Goal: Information Seeking & Learning: Find specific page/section

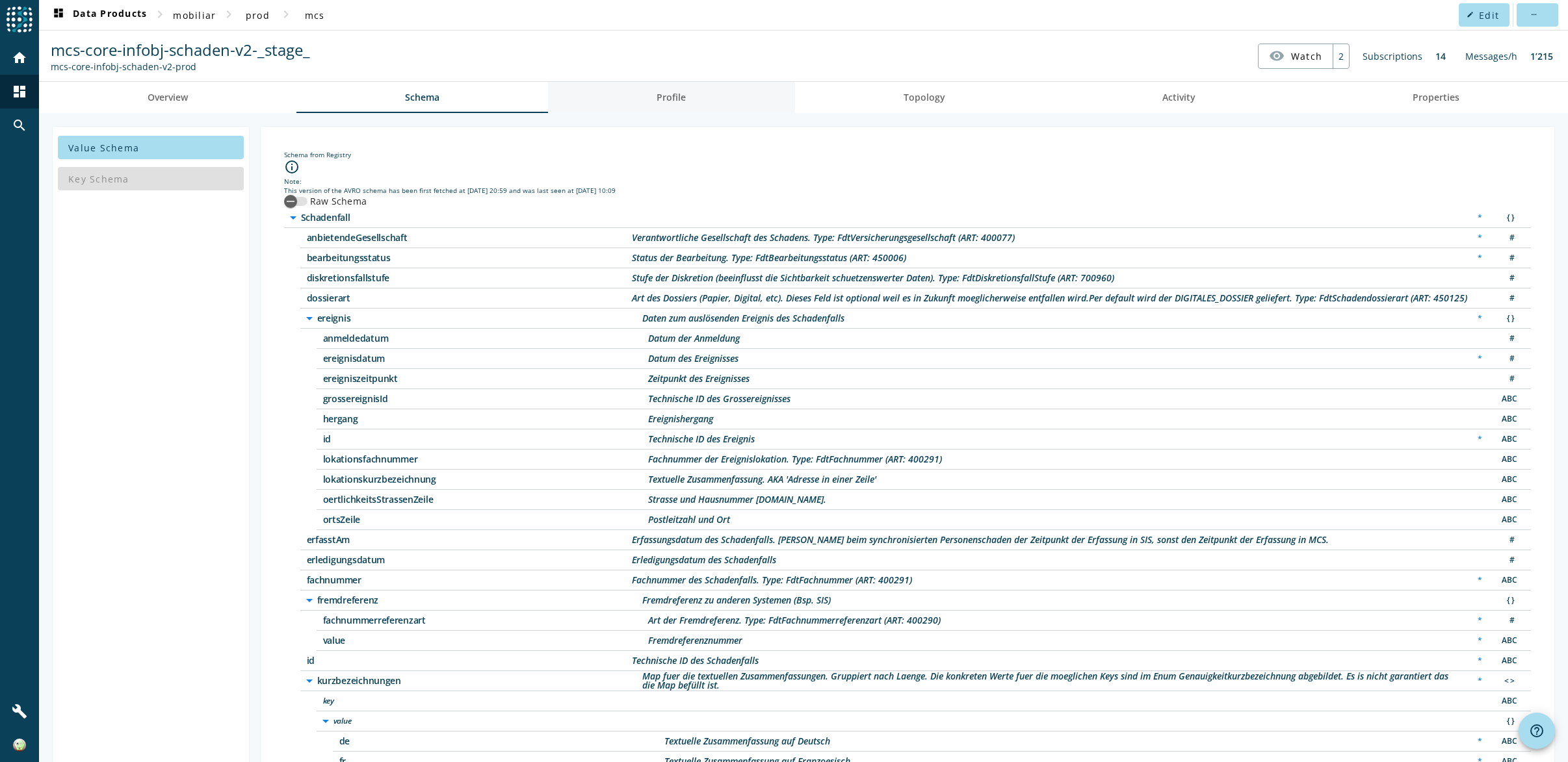
click at [637, 100] on link "Profile" at bounding box center [672, 97] width 246 height 31
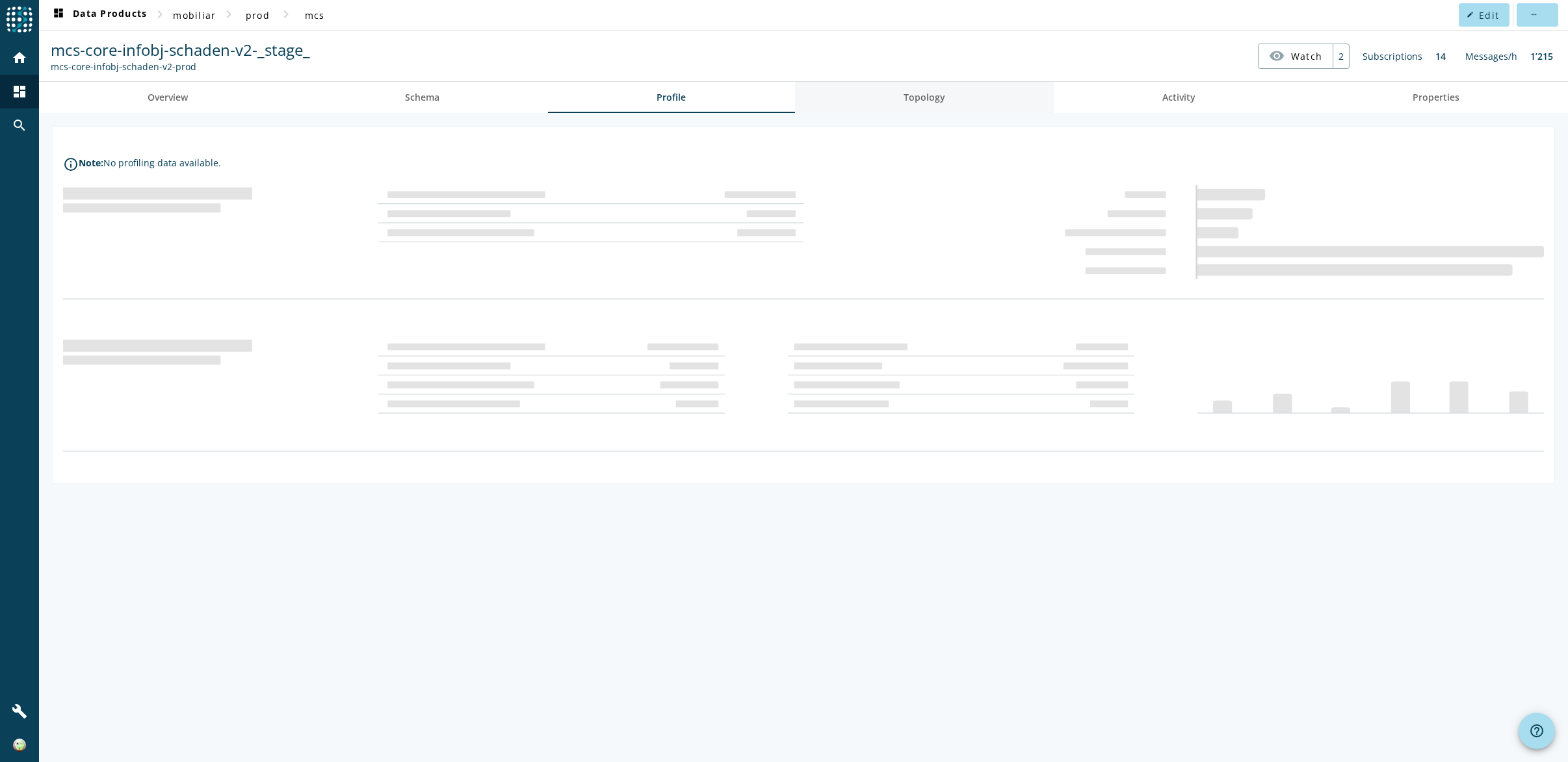
click at [871, 98] on link "Topology" at bounding box center [924, 97] width 259 height 31
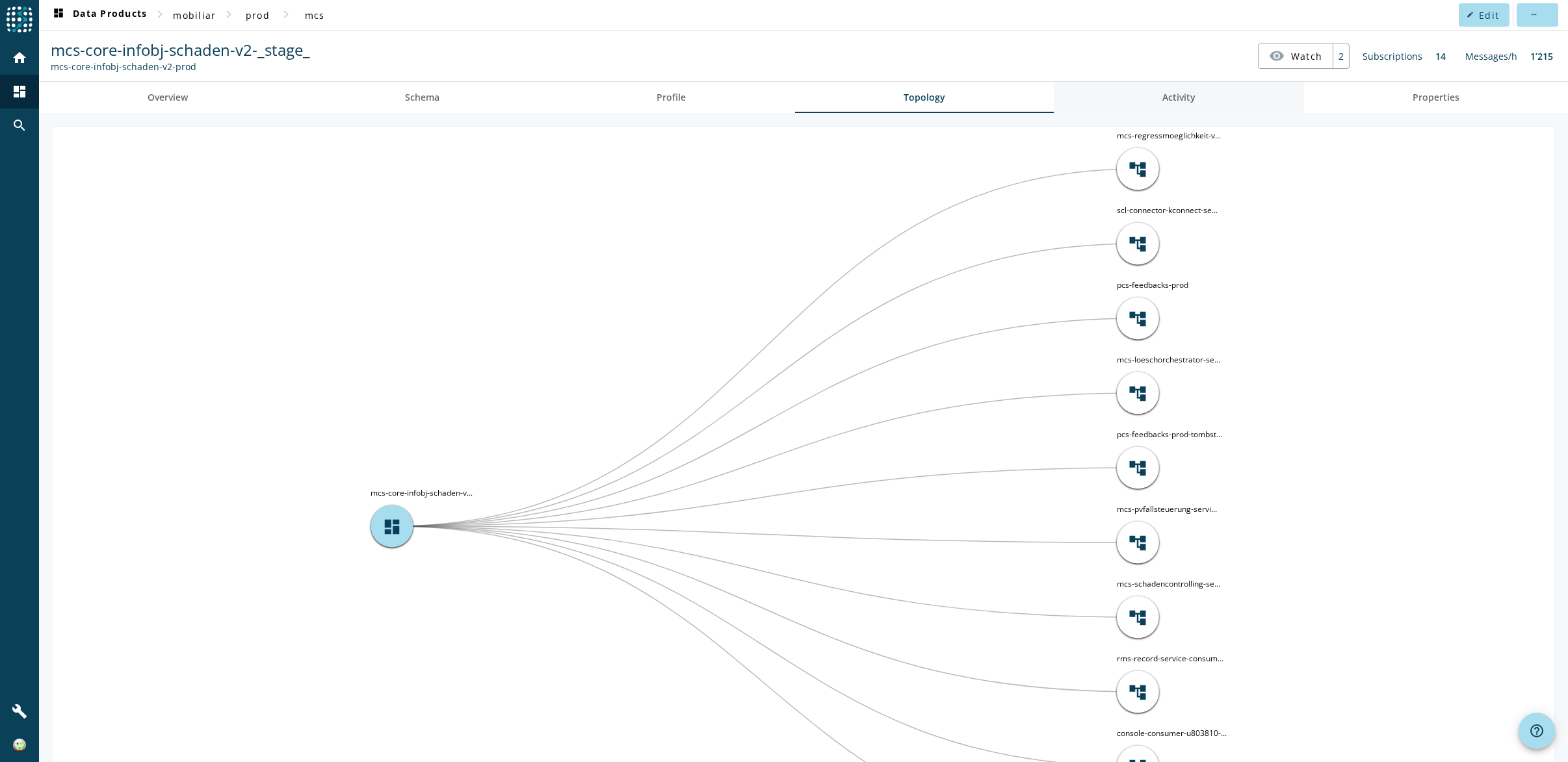
click at [1112, 95] on link "Activity" at bounding box center [1179, 97] width 250 height 31
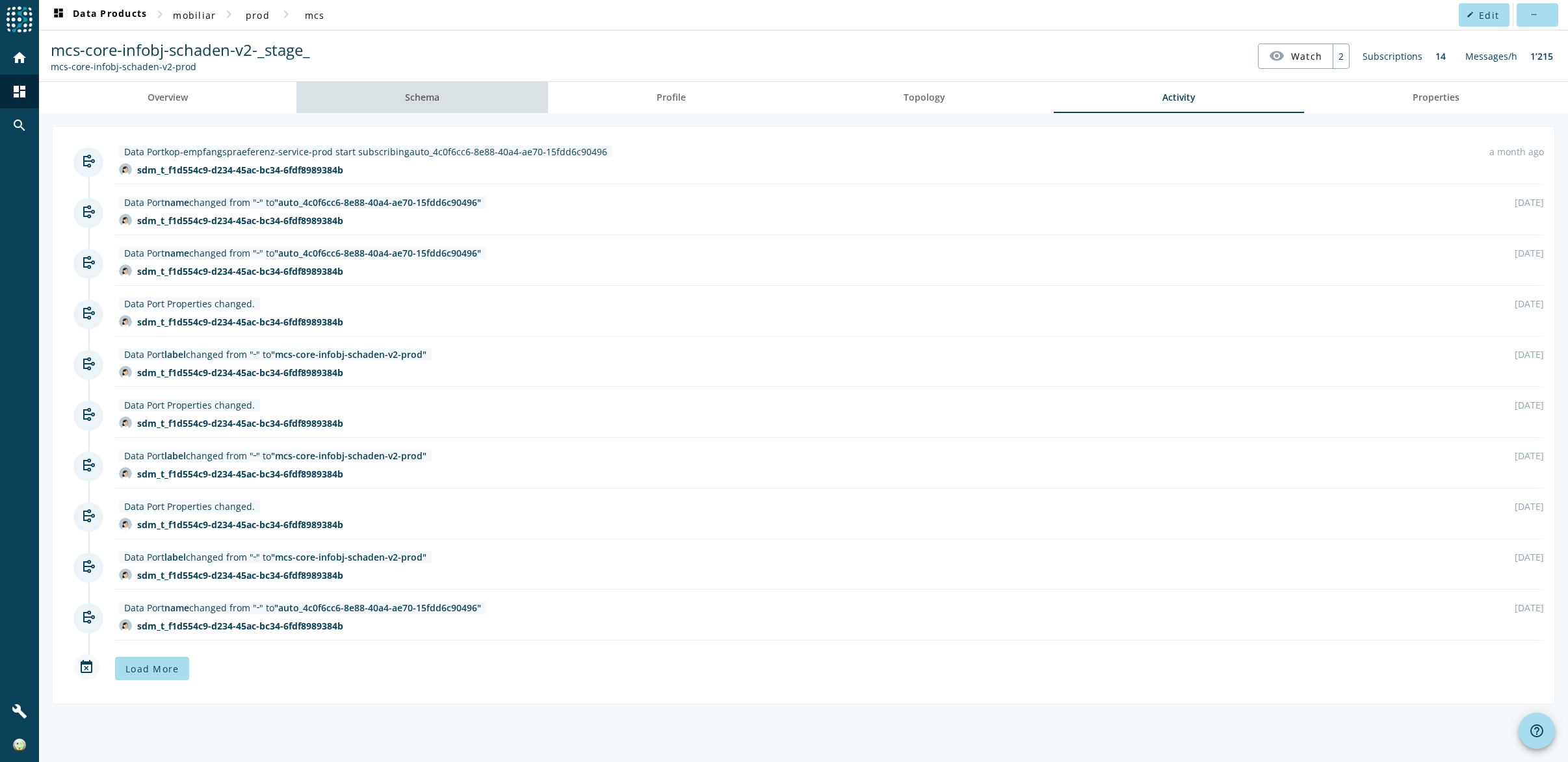
click at [405, 109] on link "Schema" at bounding box center [423, 97] width 252 height 31
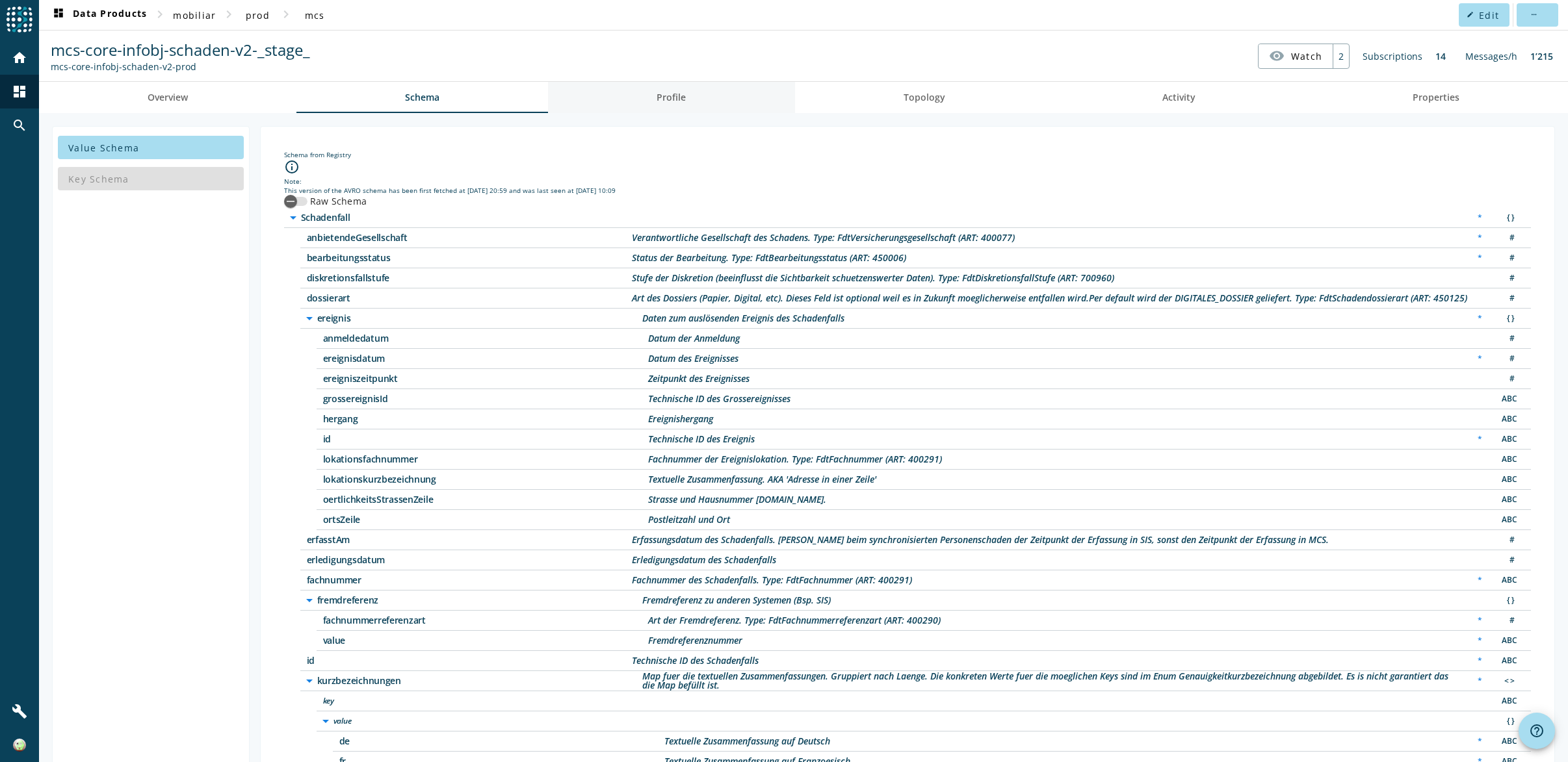
click at [598, 98] on link "Profile" at bounding box center [672, 97] width 246 height 31
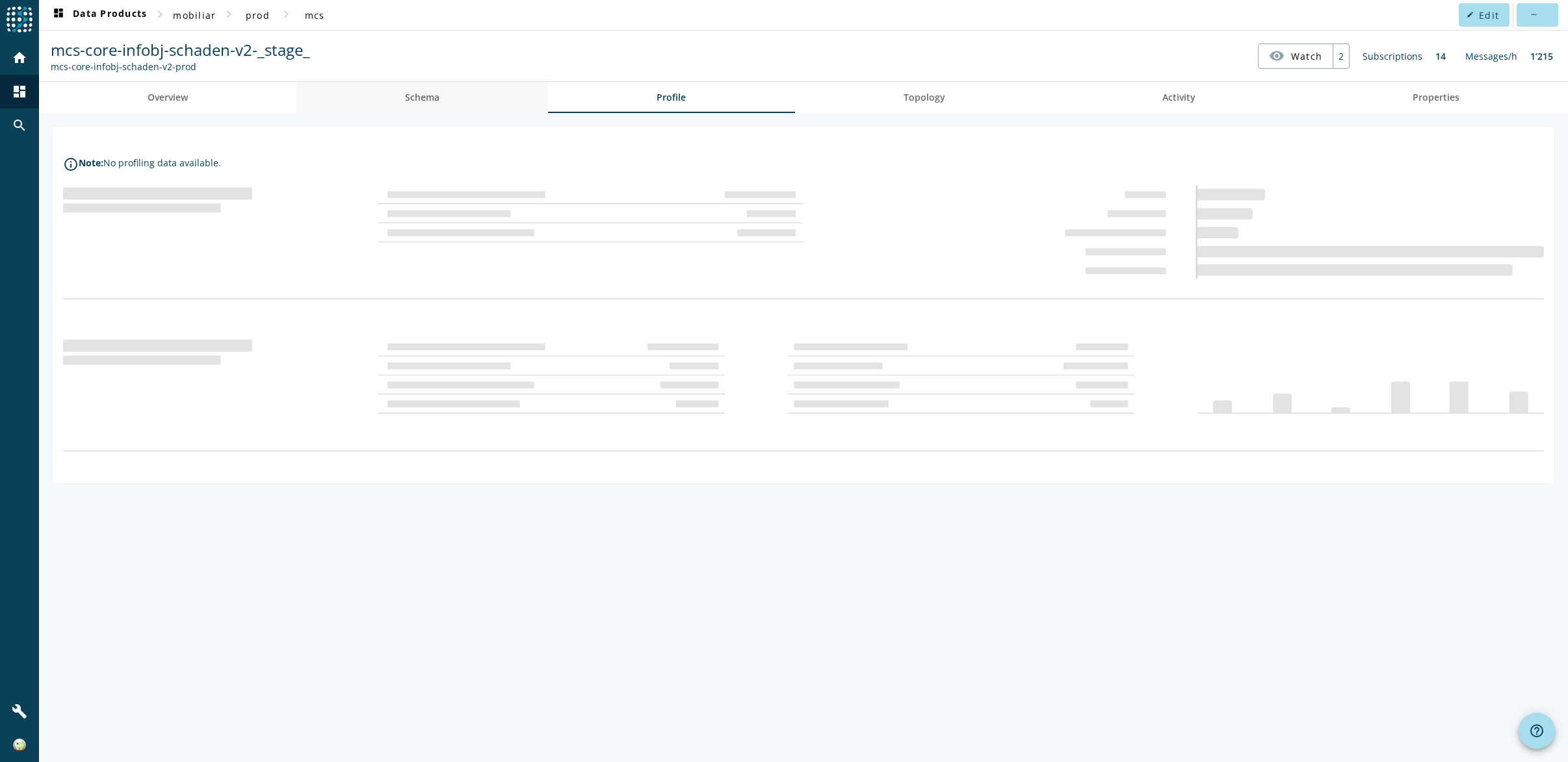
click at [399, 100] on link "Schema" at bounding box center [423, 97] width 252 height 31
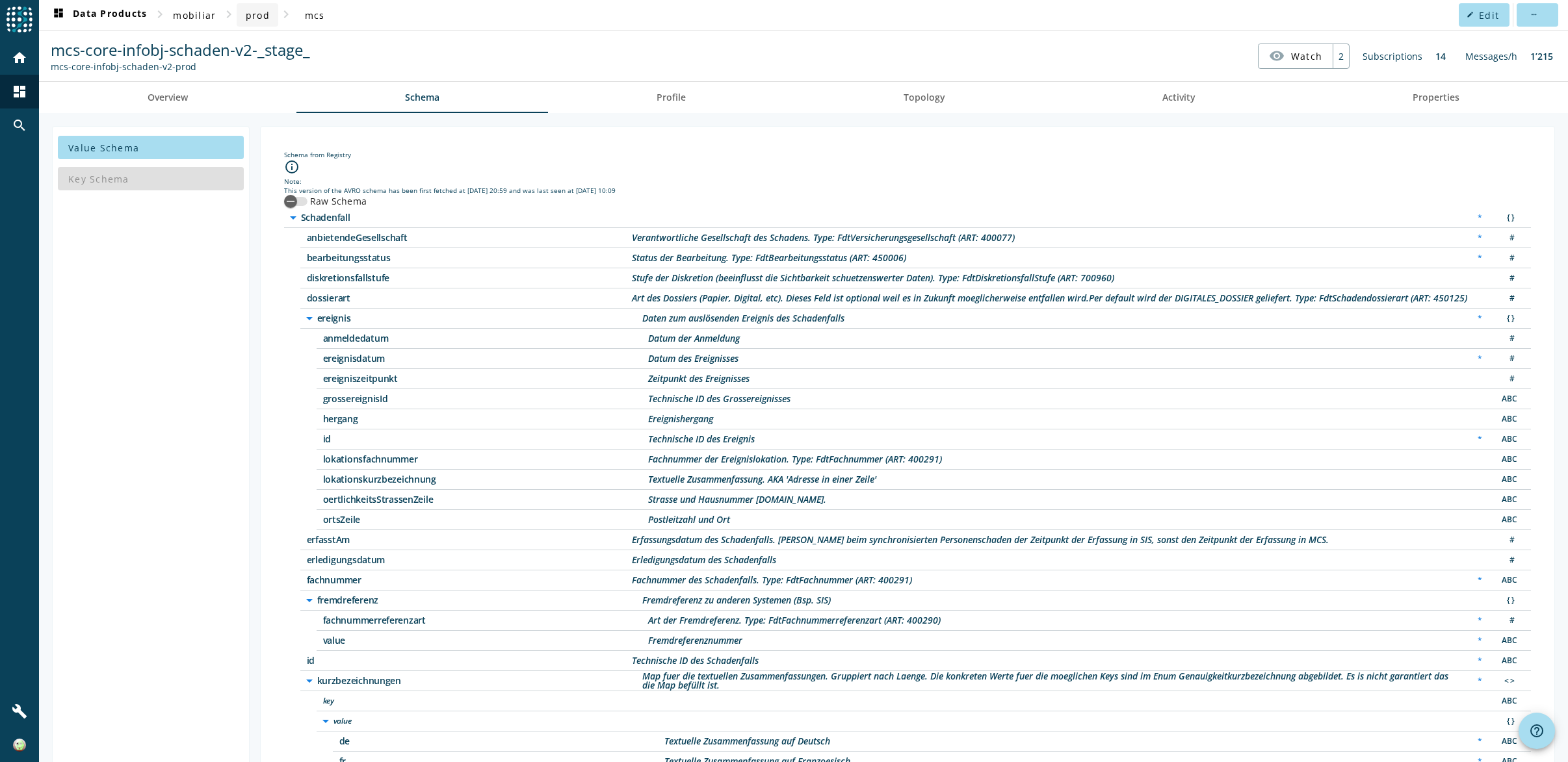
click at [251, 22] on span at bounding box center [257, 14] width 41 height 31
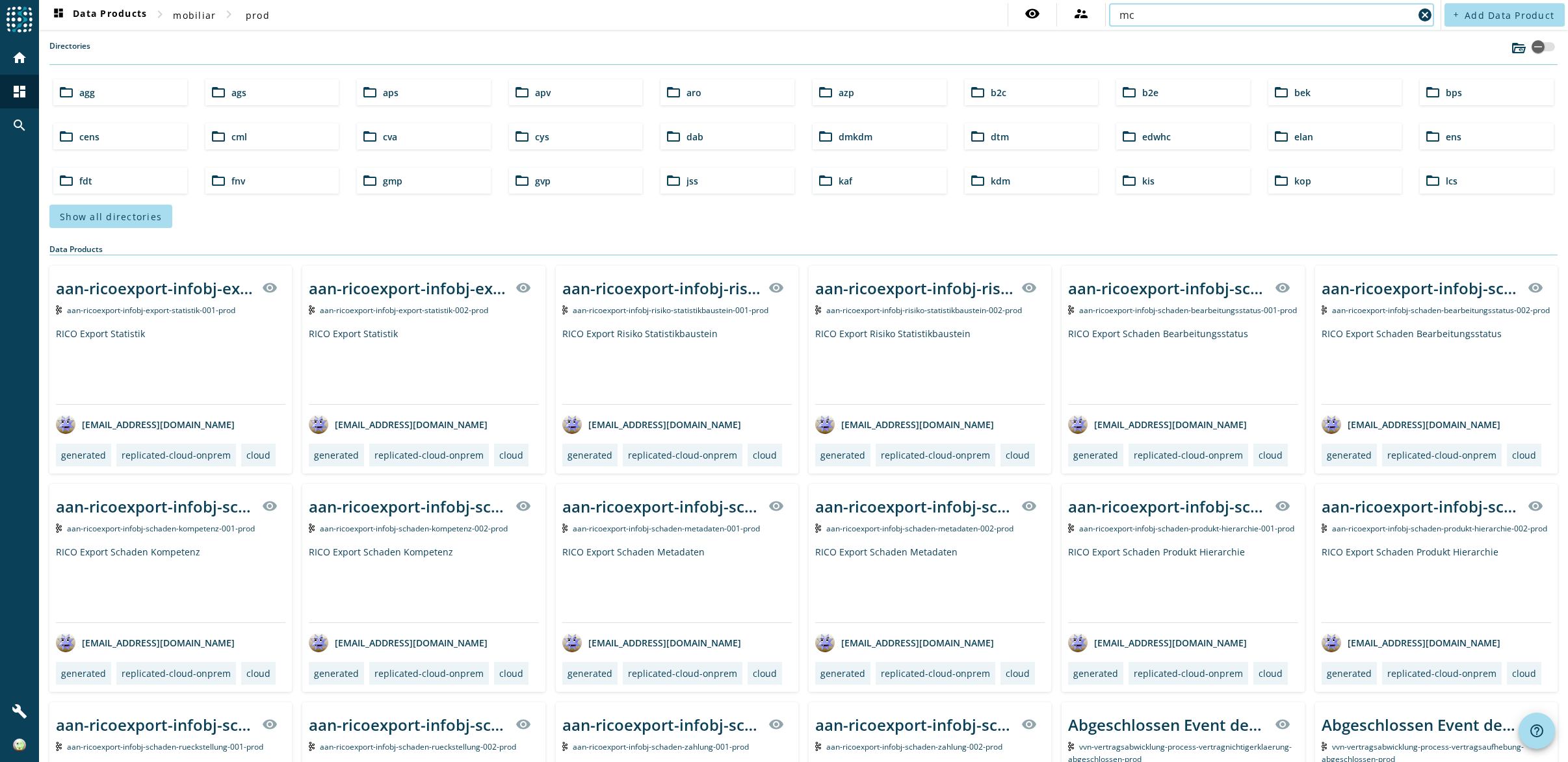
type input "mcm"
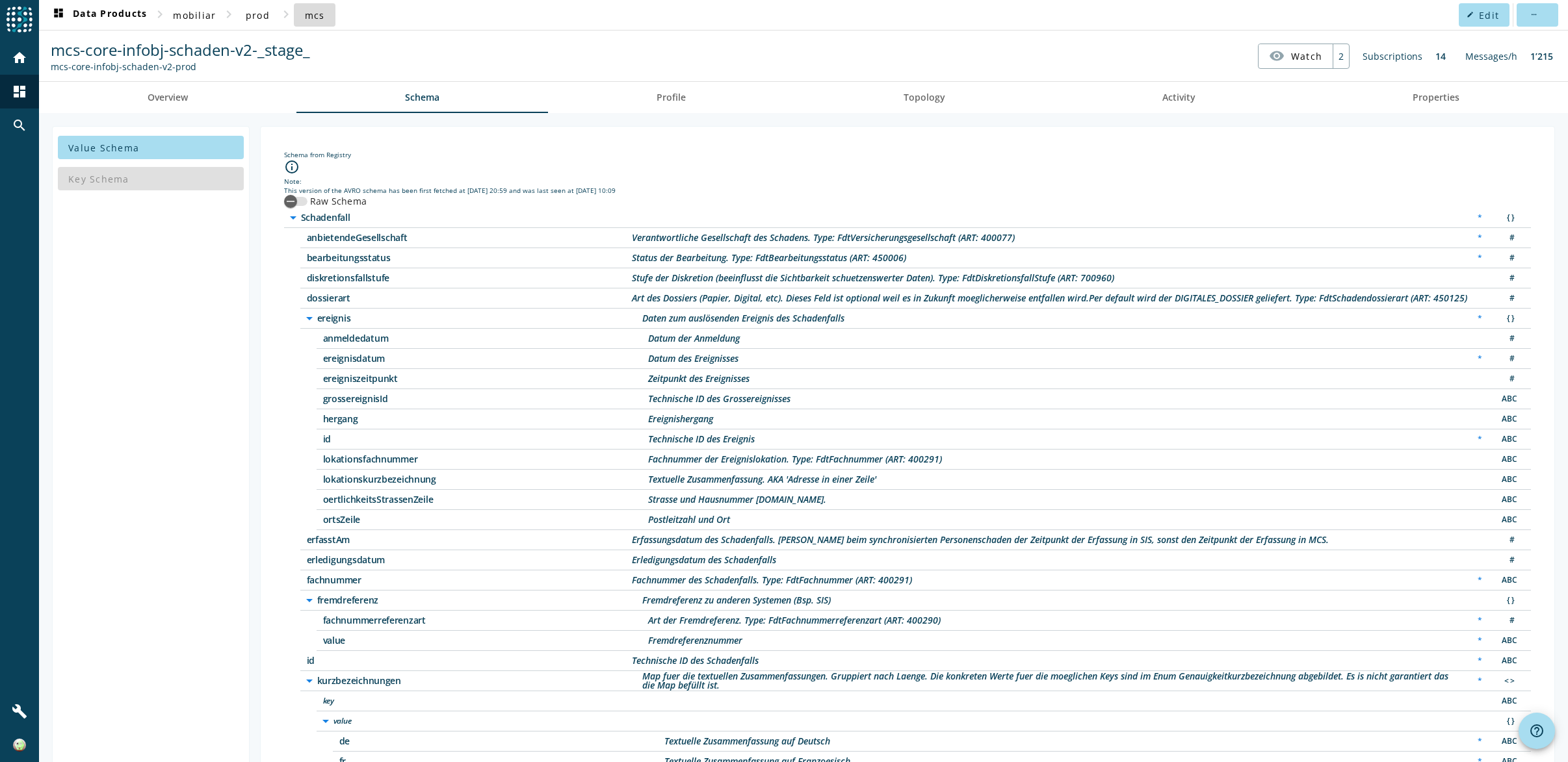
click at [306, 20] on span "mcs" at bounding box center [315, 15] width 20 height 13
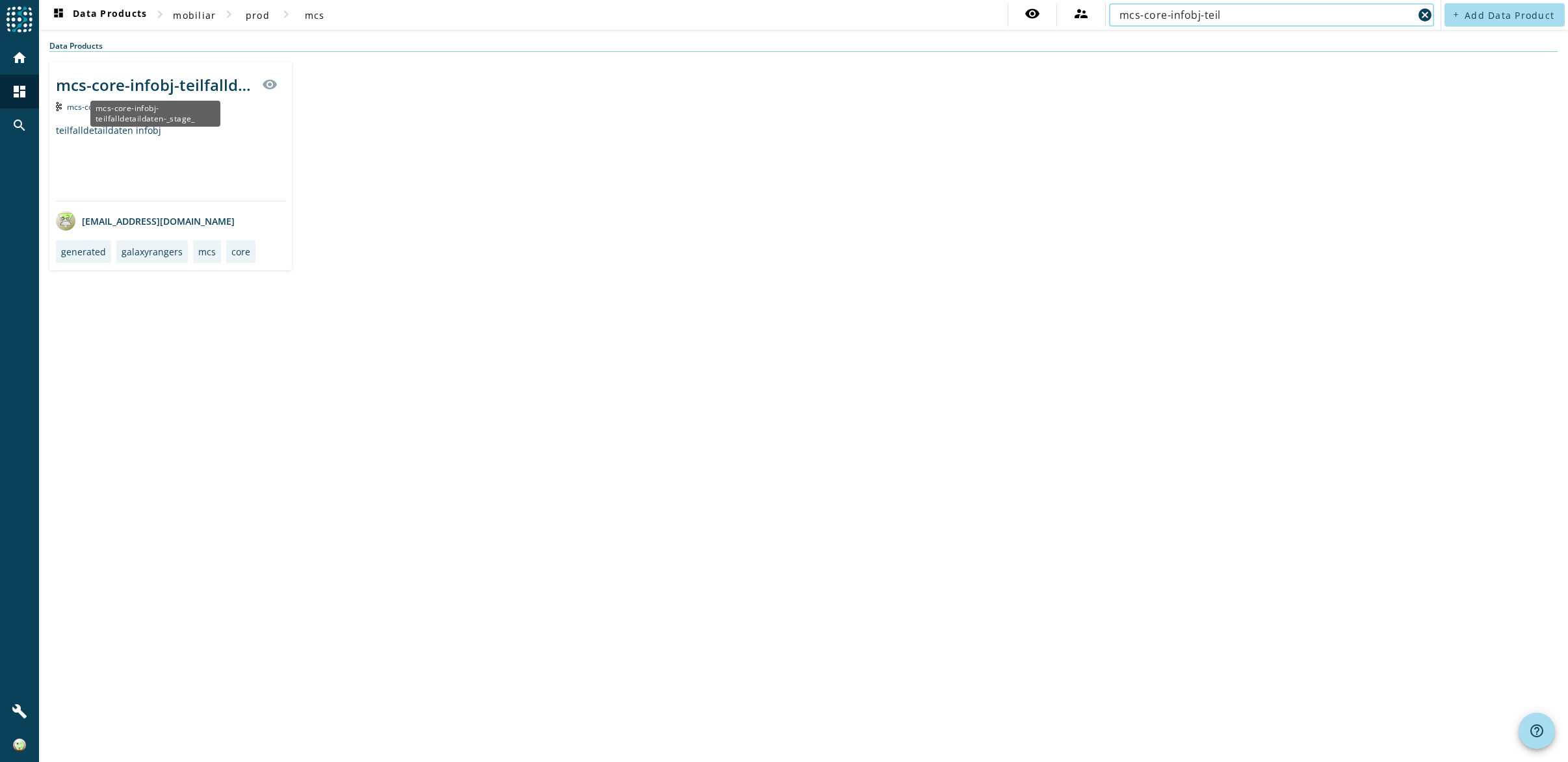
type input "mcs-core-infobj-teil"
click at [125, 81] on div "mcs-core-infobj-teilfalldetaildaten-_stage_" at bounding box center [155, 84] width 199 height 22
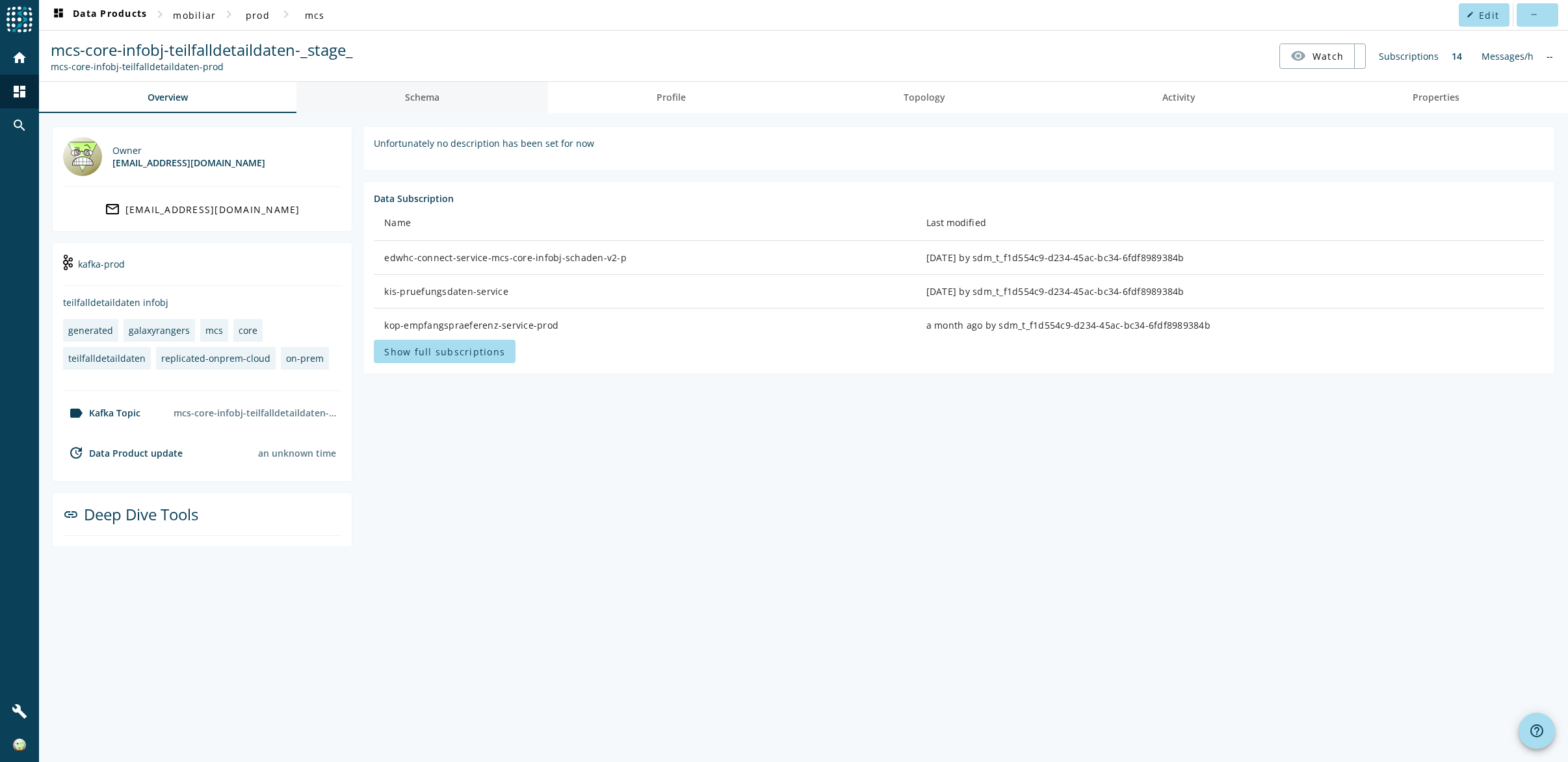
click at [445, 104] on link "Schema" at bounding box center [423, 97] width 252 height 31
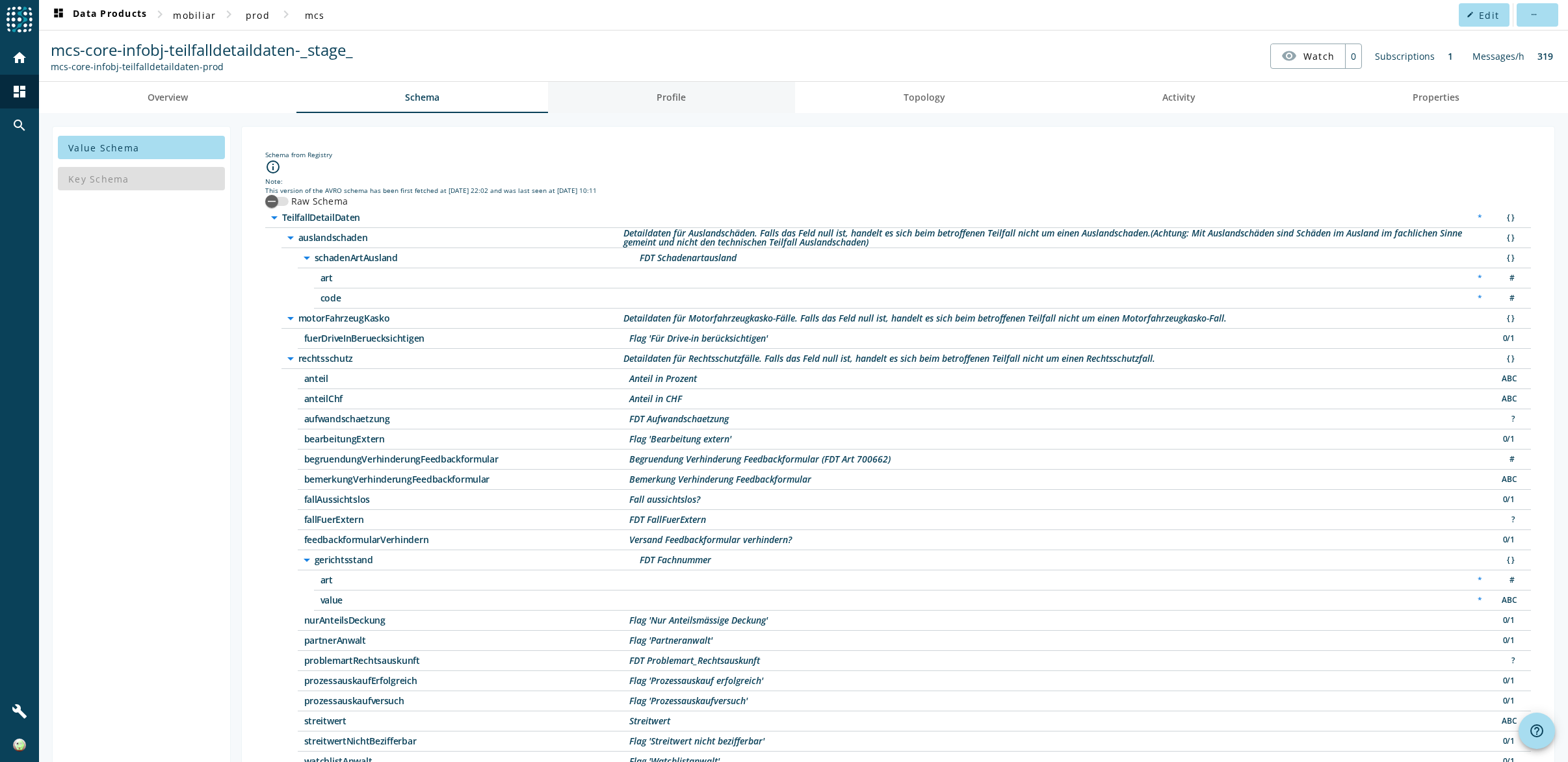
click at [649, 101] on link "Profile" at bounding box center [672, 97] width 246 height 31
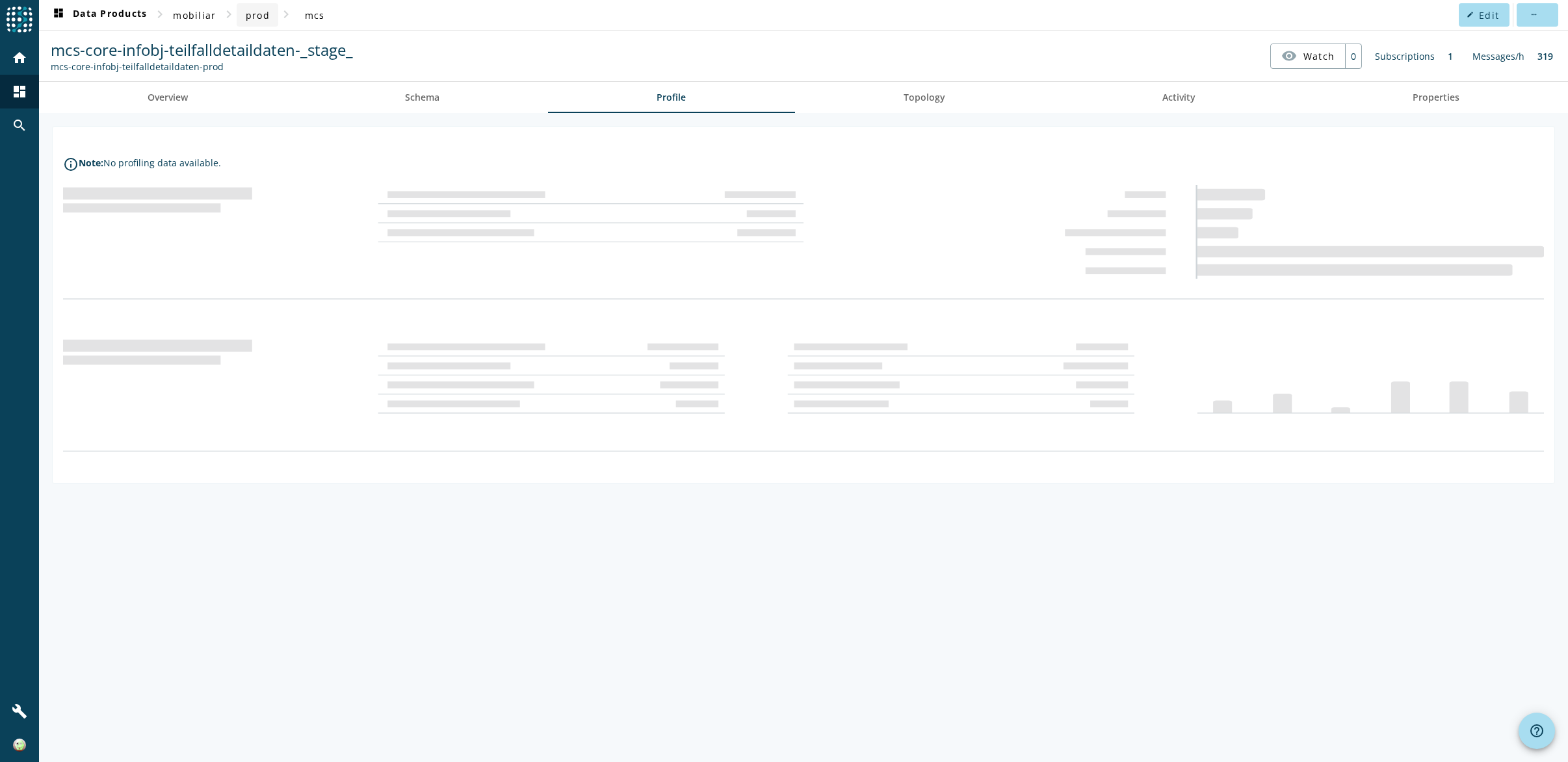
click at [247, 16] on span "prod" at bounding box center [257, 15] width 24 height 13
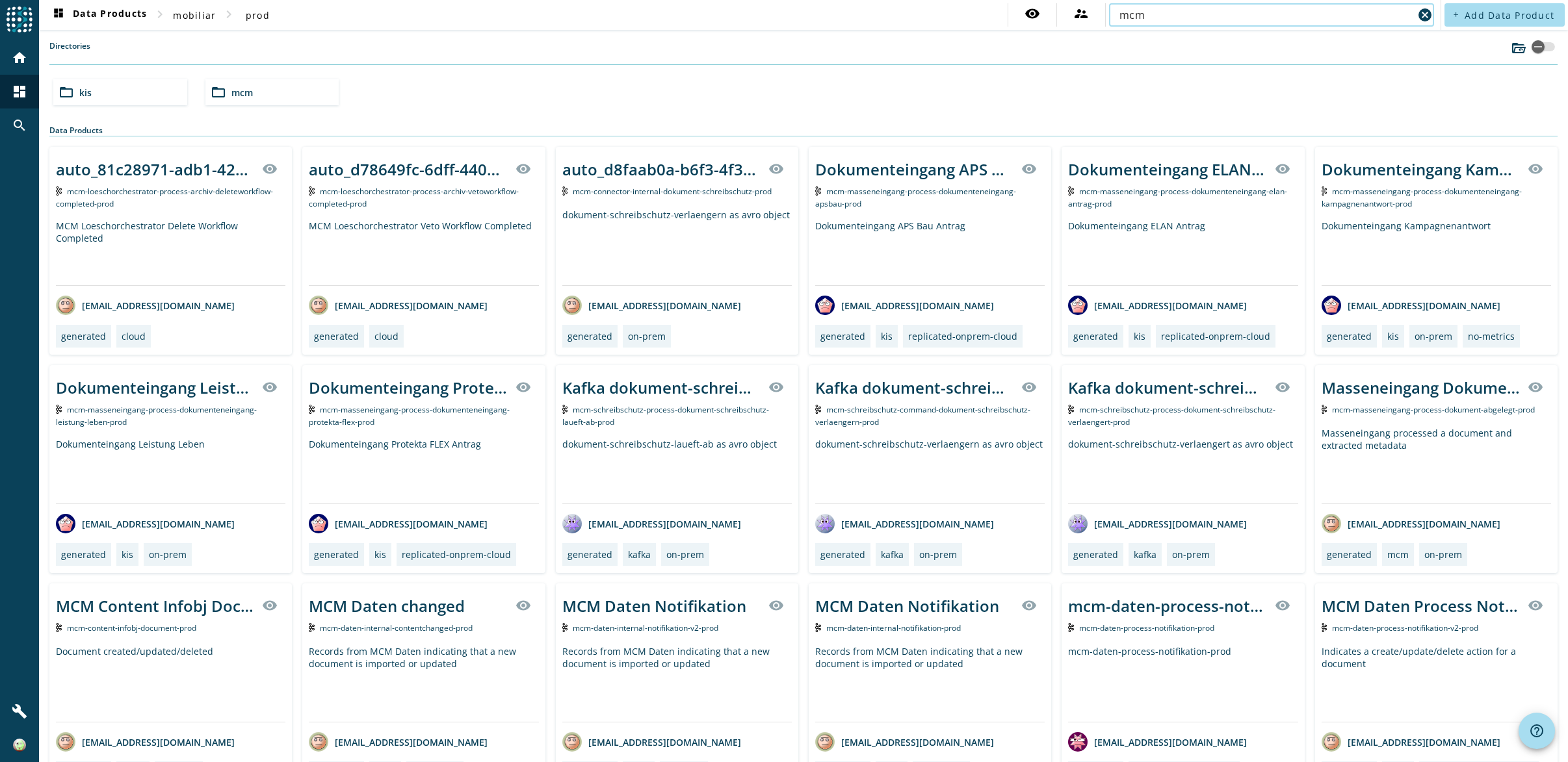
click at [1126, 18] on input "mcm" at bounding box center [1266, 14] width 294 height 15
paste input "-daten-process-notifikation-v2"
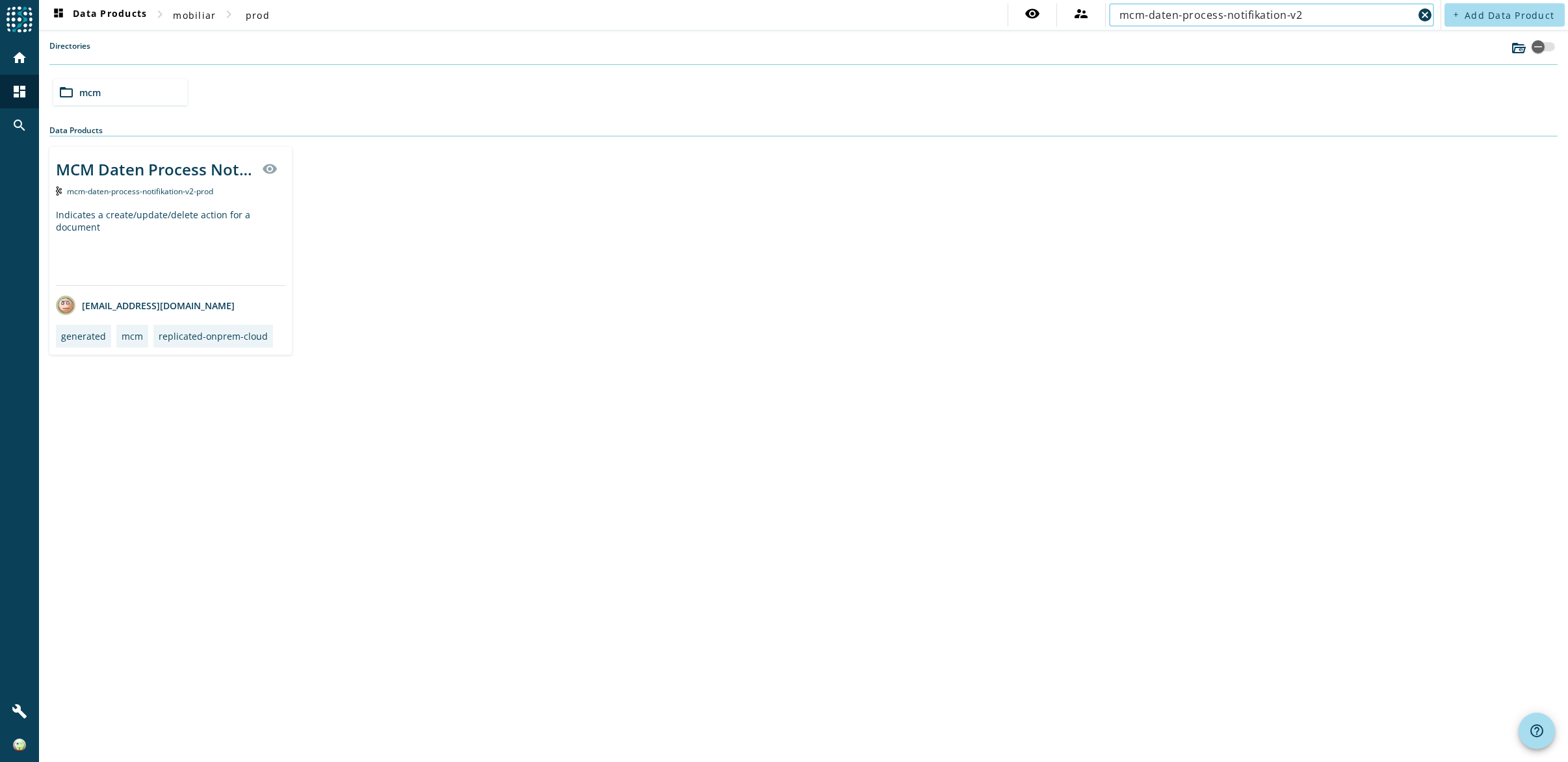
type input "mcm-daten-process-notifikation-v2"
click at [194, 215] on div "Indicates a create/update/delete action for a document" at bounding box center [170, 246] width 229 height 76
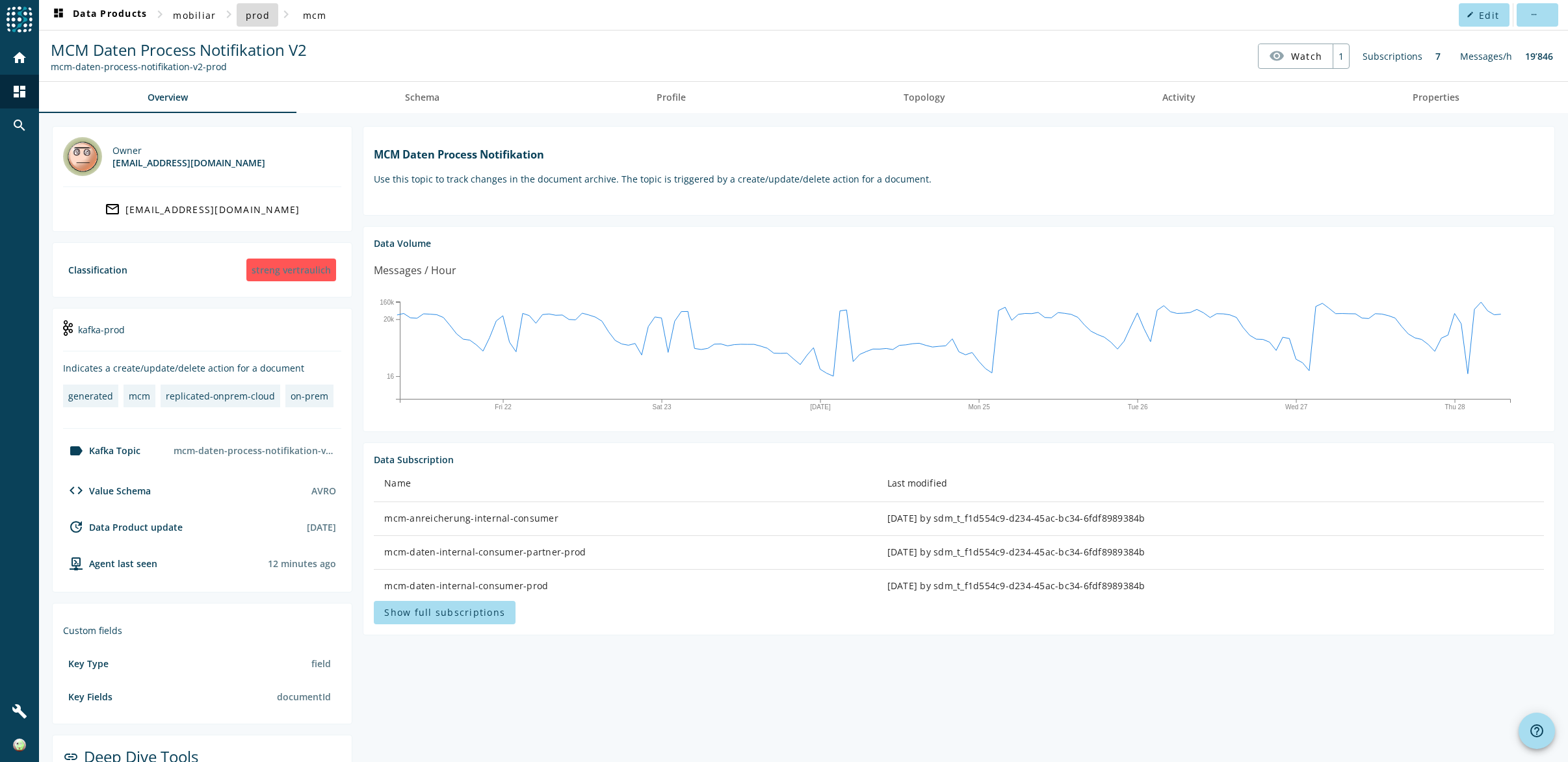
click at [263, 17] on span "prod" at bounding box center [257, 15] width 24 height 13
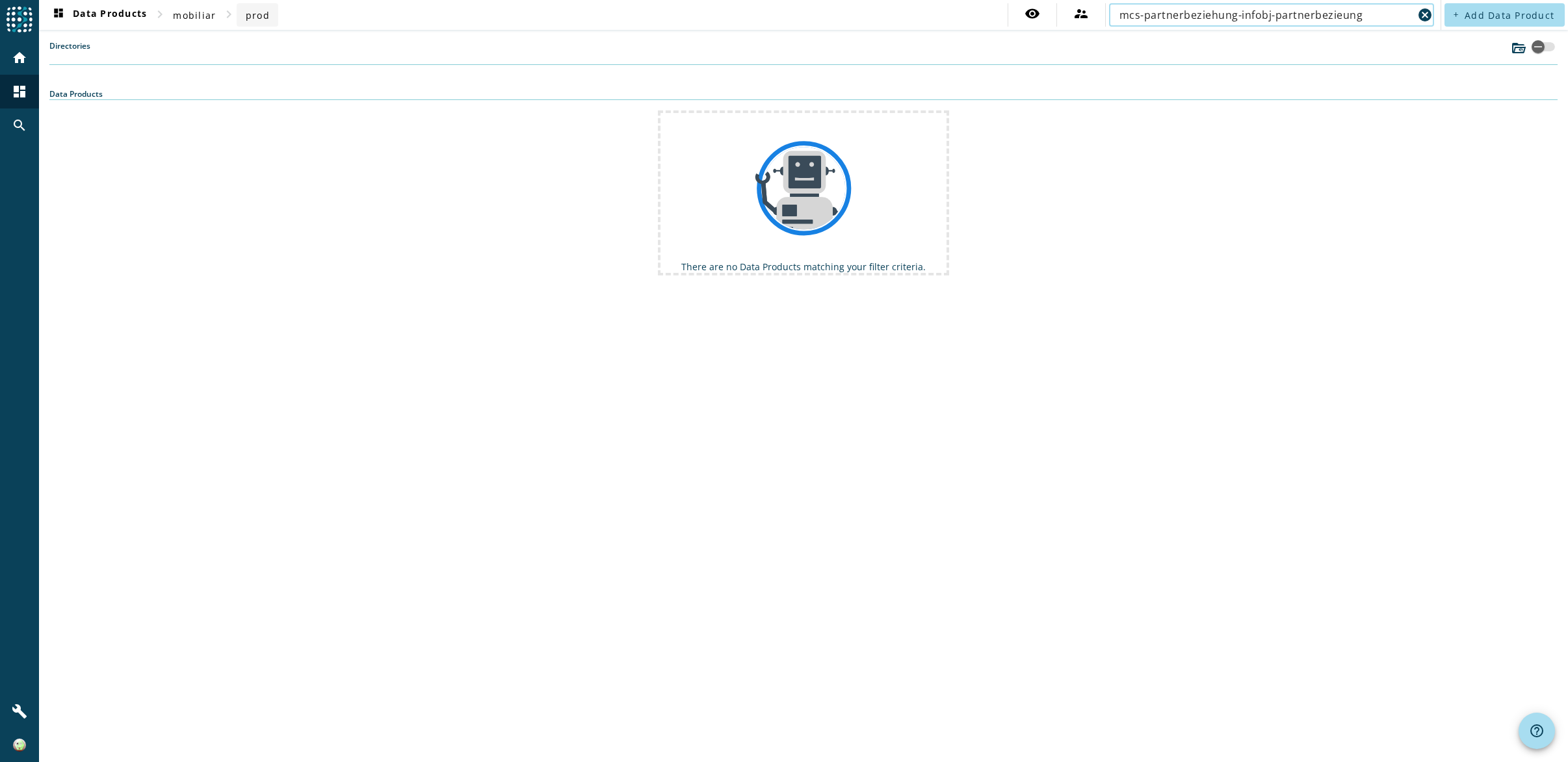
type input "mcs-partnerbeziehung-infobj-partnerbezieung"
click at [256, 21] on span "prod" at bounding box center [257, 15] width 24 height 13
click at [248, 16] on span "prod" at bounding box center [257, 15] width 24 height 13
click at [265, 20] on span "prod" at bounding box center [257, 15] width 24 height 13
click at [1422, 15] on mat-icon "cancel" at bounding box center [1424, 14] width 15 height 15
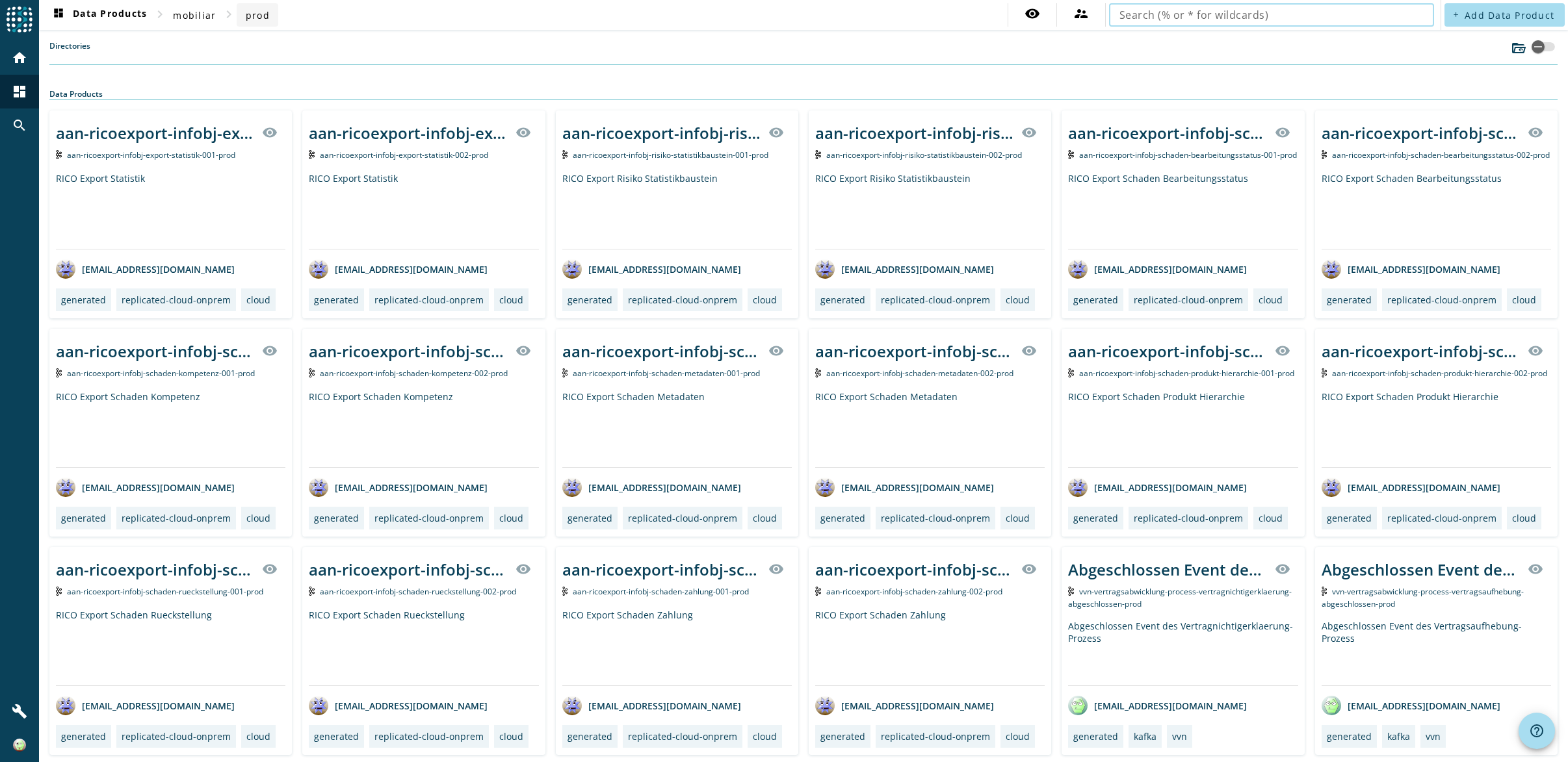
click at [253, 18] on span "prod" at bounding box center [257, 15] width 24 height 13
click at [254, 15] on span "prod" at bounding box center [257, 15] width 24 height 13
click at [76, 50] on label "Directories" at bounding box center [70, 52] width 41 height 24
click at [205, 19] on span "mobiliar" at bounding box center [194, 15] width 43 height 13
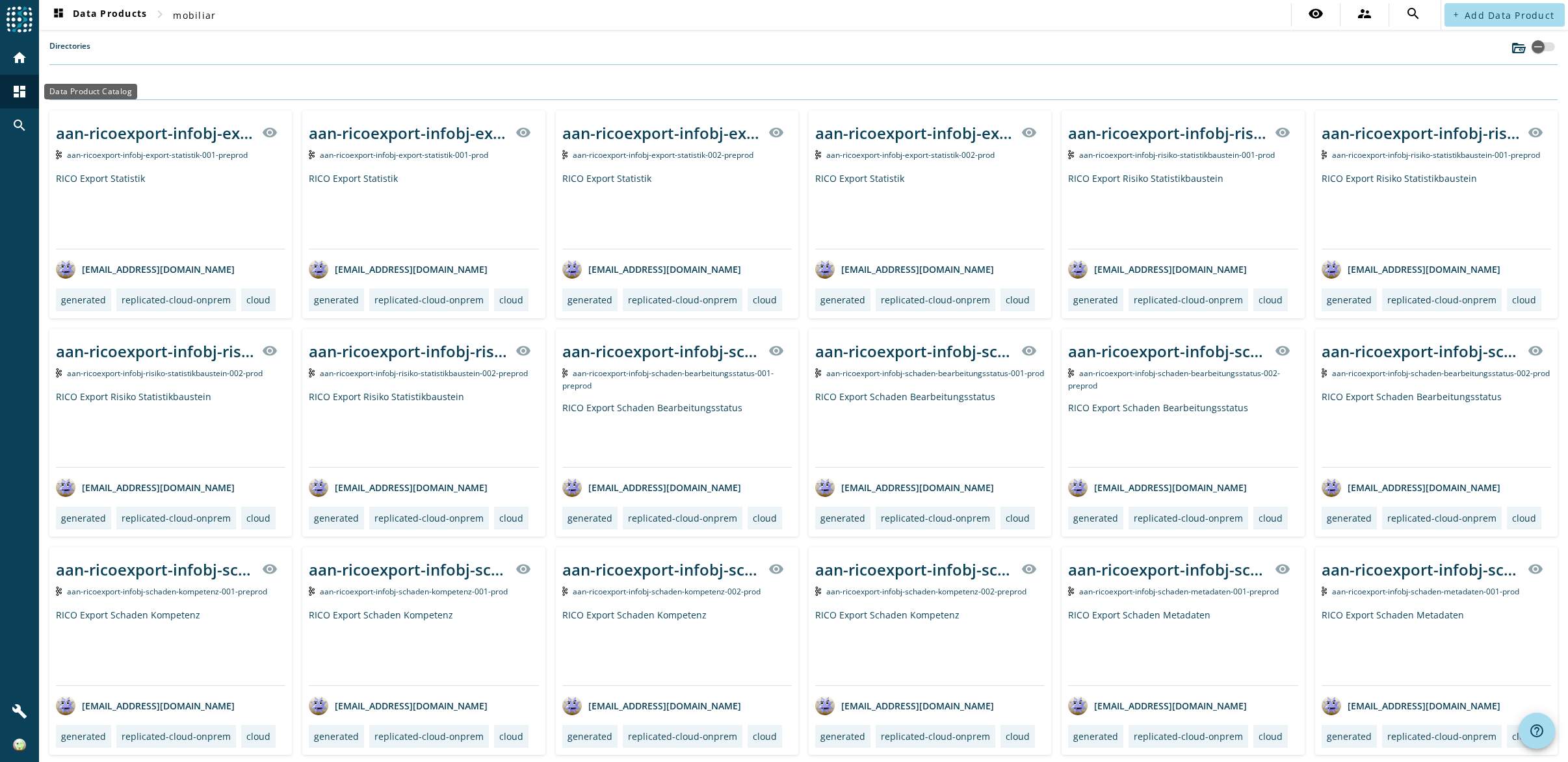
click at [23, 93] on mat-icon "dashboard" at bounding box center [19, 91] width 15 height 15
click at [15, 62] on mat-icon "home" at bounding box center [19, 58] width 15 height 15
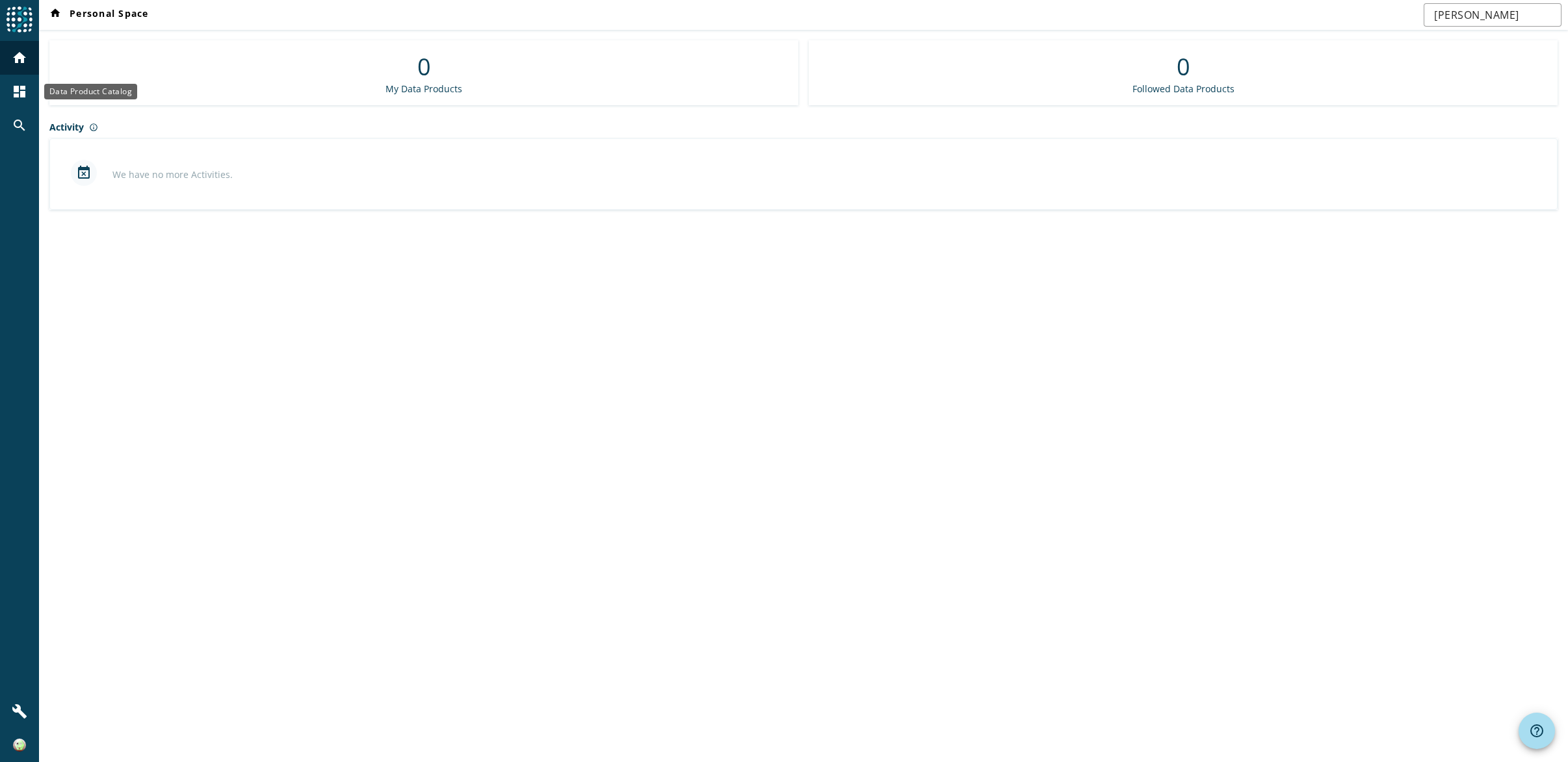
click at [18, 93] on mat-icon "dashboard" at bounding box center [19, 91] width 15 height 15
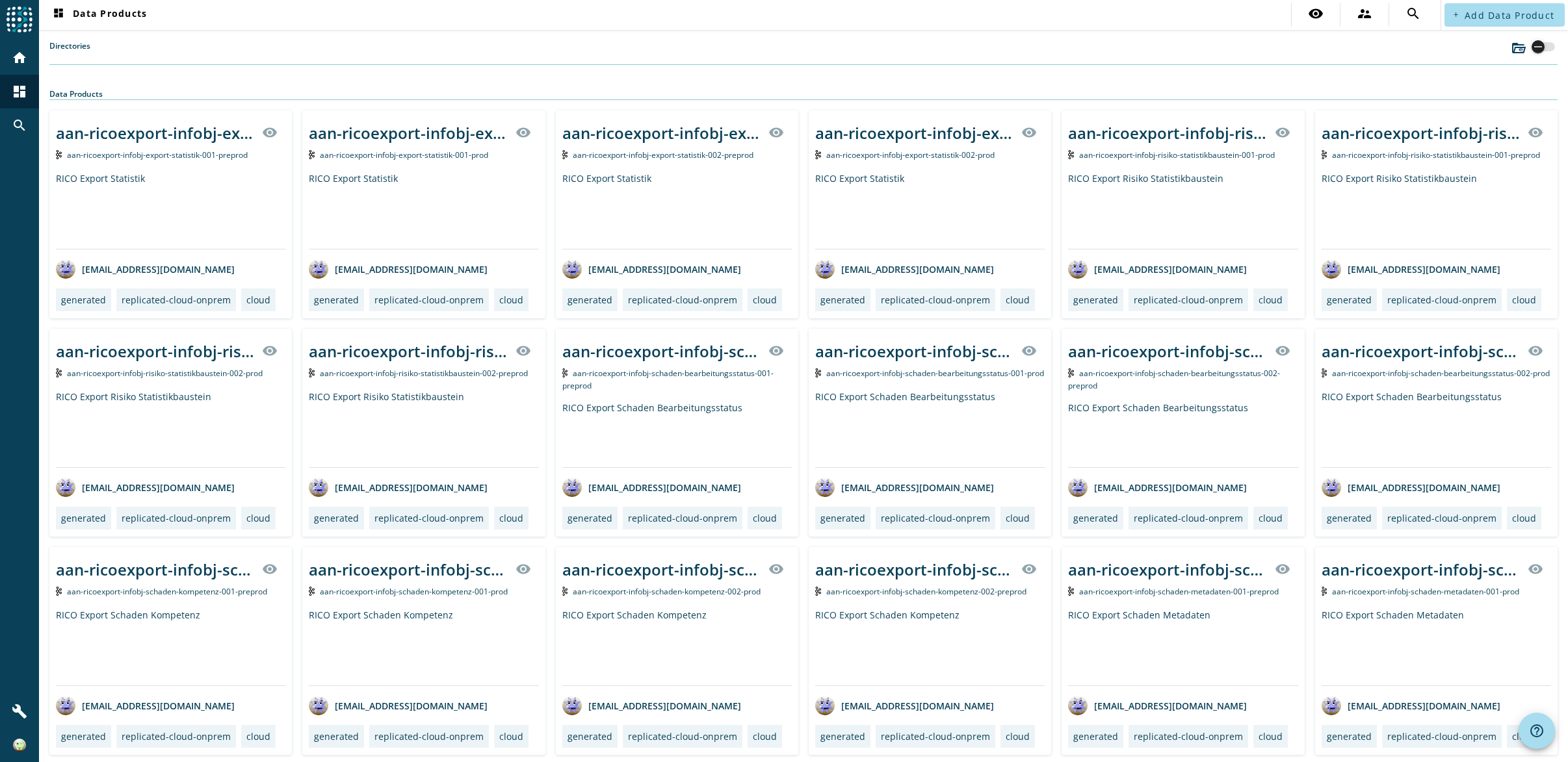
click at [1532, 46] on icon "button" at bounding box center [1537, 47] width 12 height 12
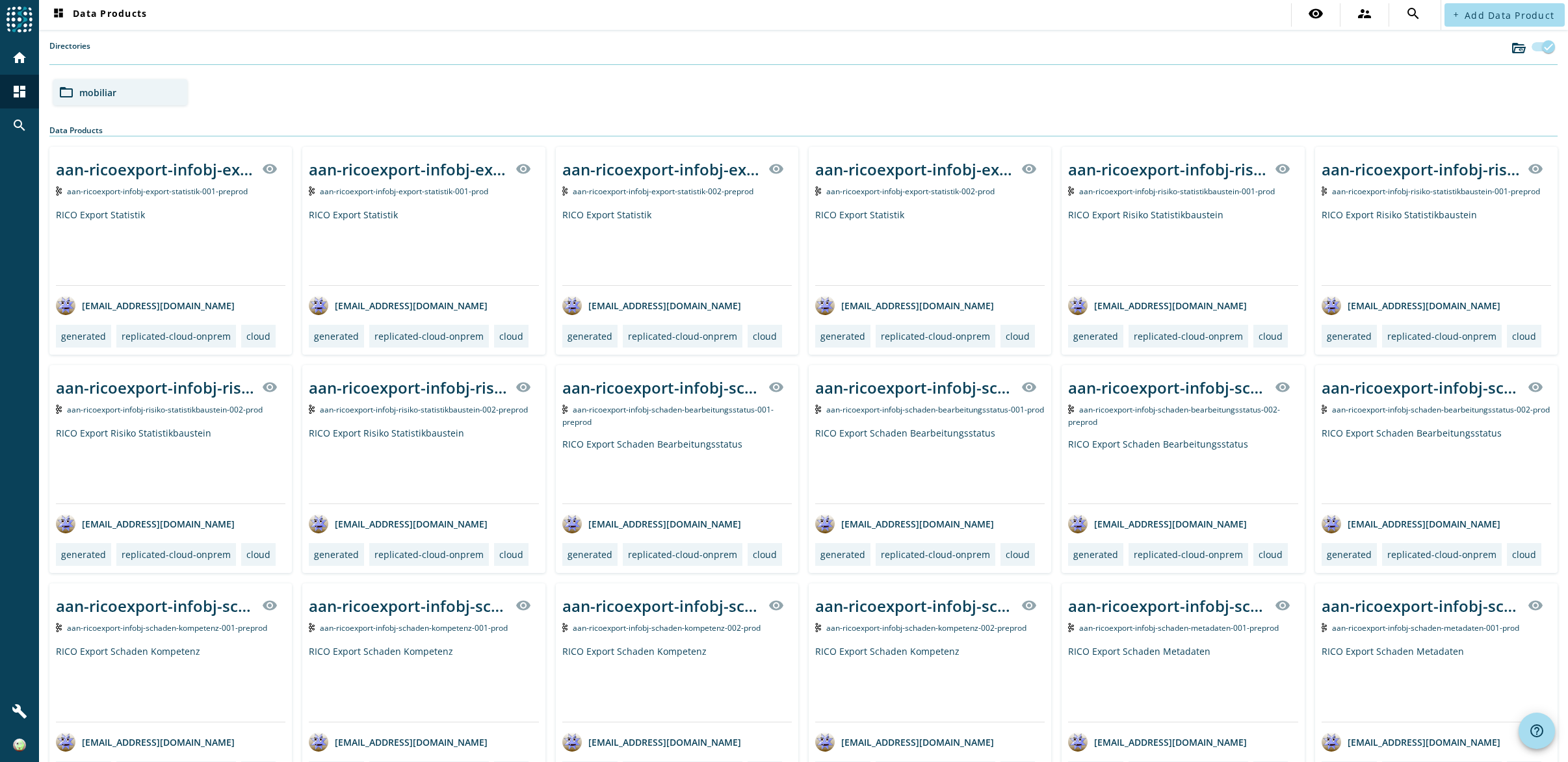
click at [94, 97] on span "mobiliar" at bounding box center [97, 93] width 37 height 13
click at [254, 93] on div "folder_open prod" at bounding box center [272, 92] width 134 height 26
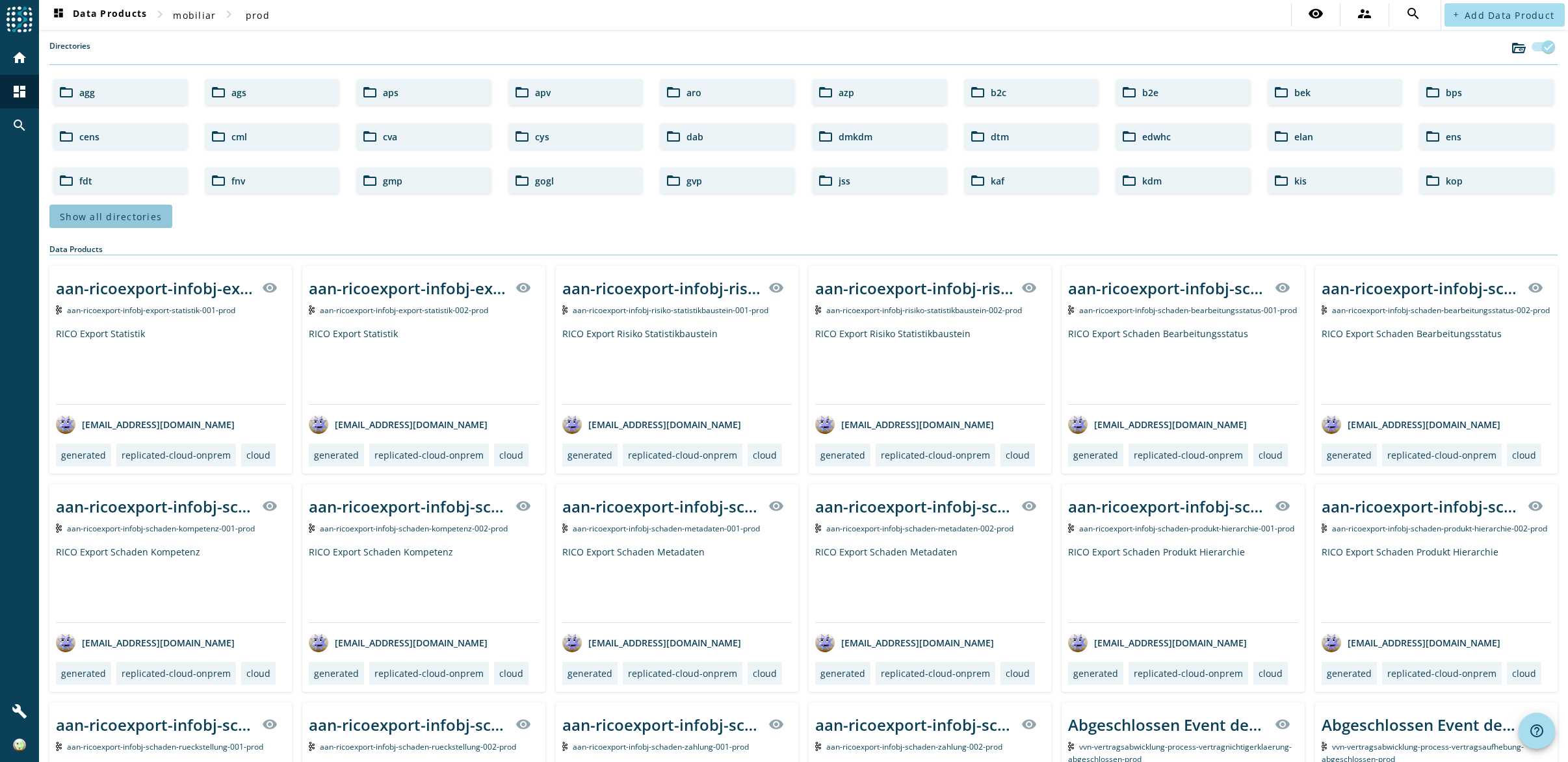
click at [114, 215] on span "Show all directories" at bounding box center [111, 217] width 102 height 13
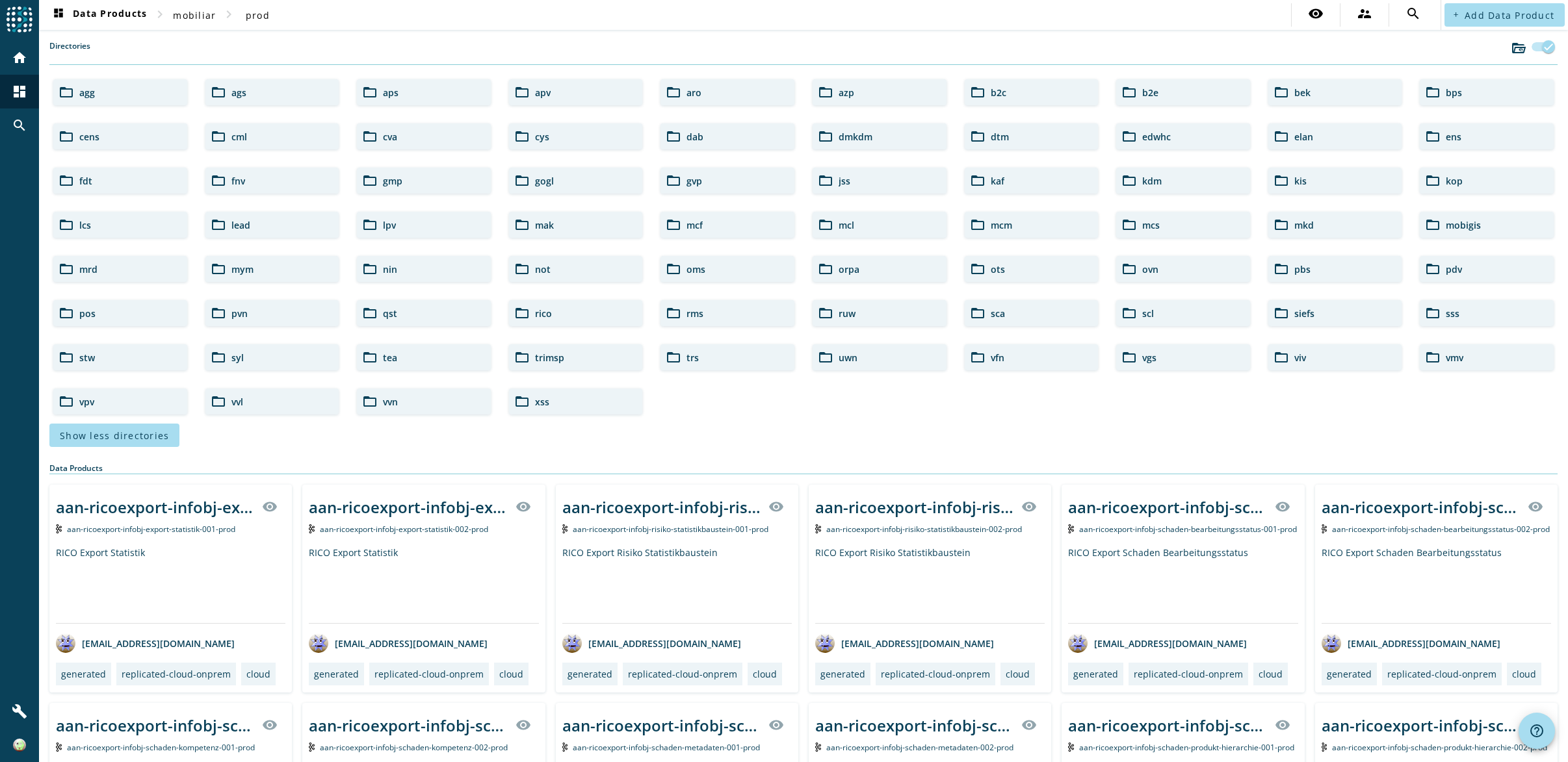
click at [1149, 233] on div "folder_open mcs" at bounding box center [1183, 225] width 134 height 26
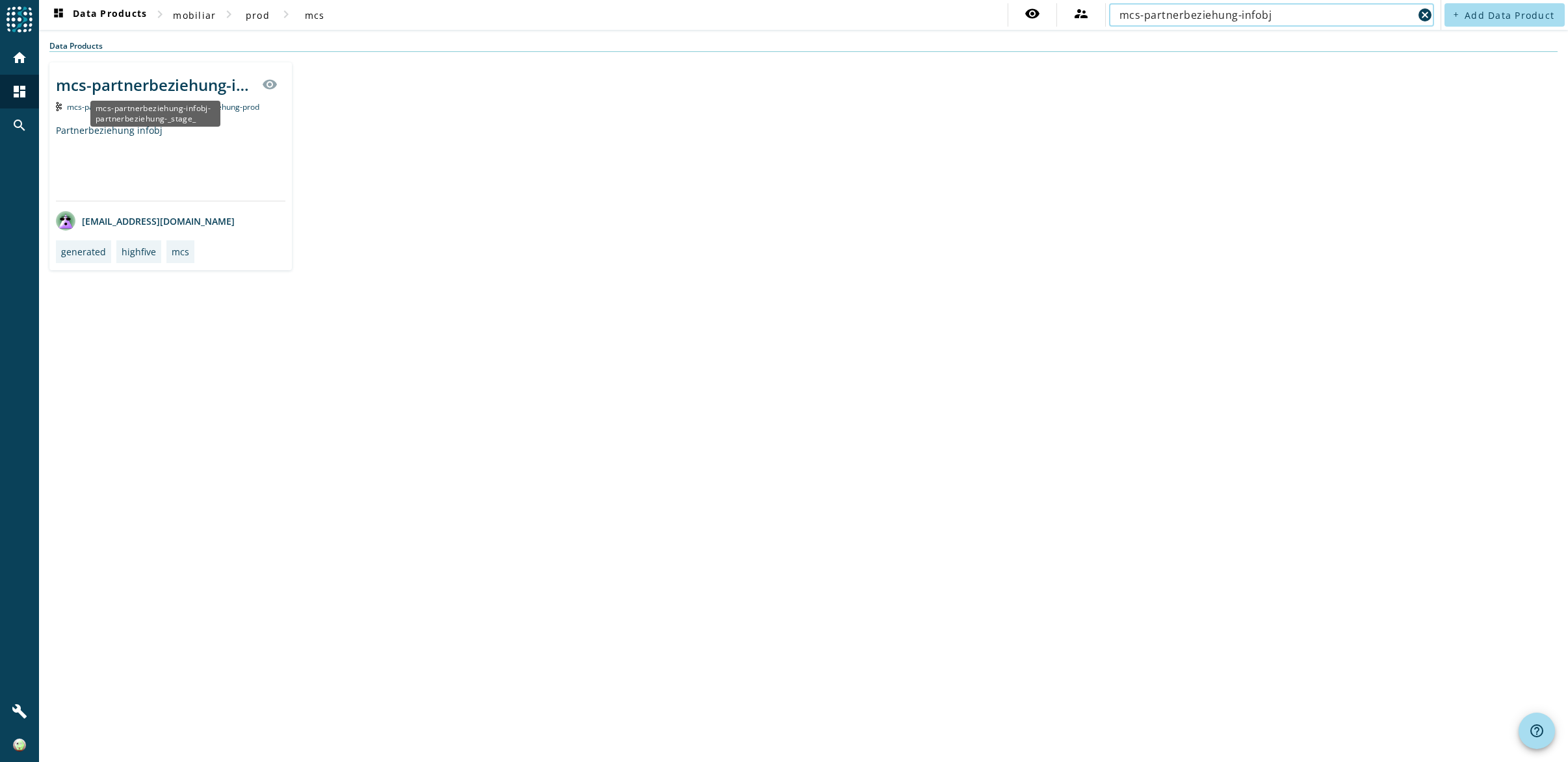
type input "mcs-partnerbeziehung-infobj"
click at [179, 89] on div "mcs-partnerbeziehung-infobj-partnerbeziehung-_stage_" at bounding box center [155, 84] width 199 height 22
